Goal: Navigation & Orientation: Find specific page/section

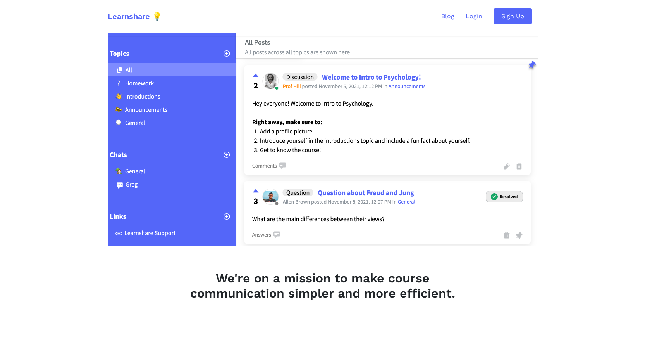
scroll to position [143, 0]
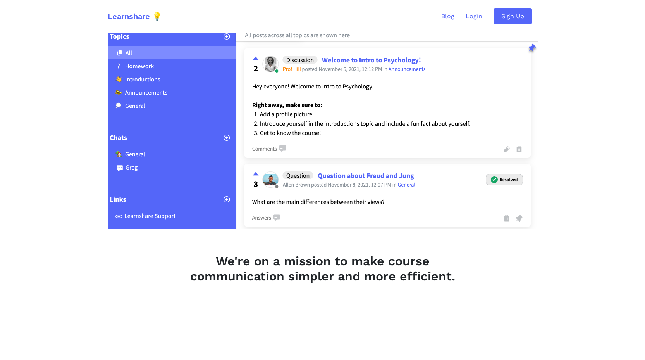
click at [139, 154] on img at bounding box center [323, 113] width 430 height 231
click at [126, 153] on img at bounding box center [323, 113] width 430 height 231
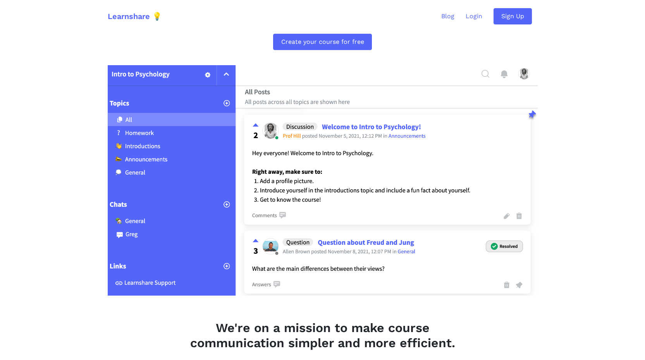
scroll to position [0, 0]
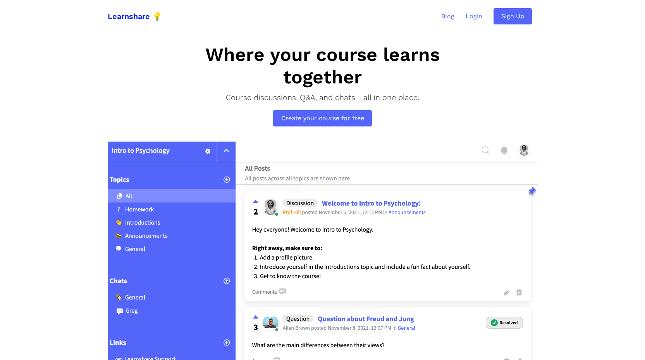
click at [141, 16] on link "Learnshare 💡" at bounding box center [135, 16] width 54 height 21
click at [520, 10] on link "Sign Up" at bounding box center [513, 16] width 38 height 16
click at [504, 21] on link "Sign Up" at bounding box center [513, 16] width 38 height 16
click at [449, 19] on link "Blog" at bounding box center [448, 16] width 24 height 20
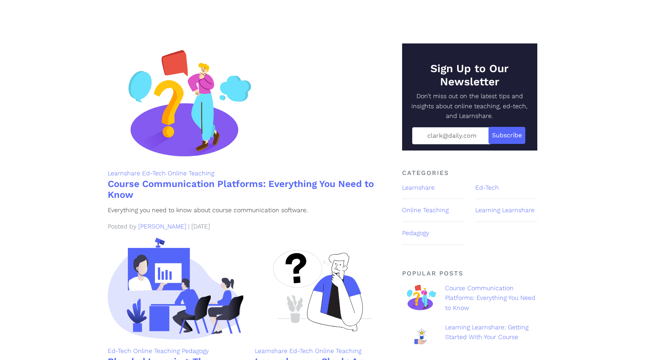
scroll to position [78, 0]
